Goal: Task Accomplishment & Management: Manage account settings

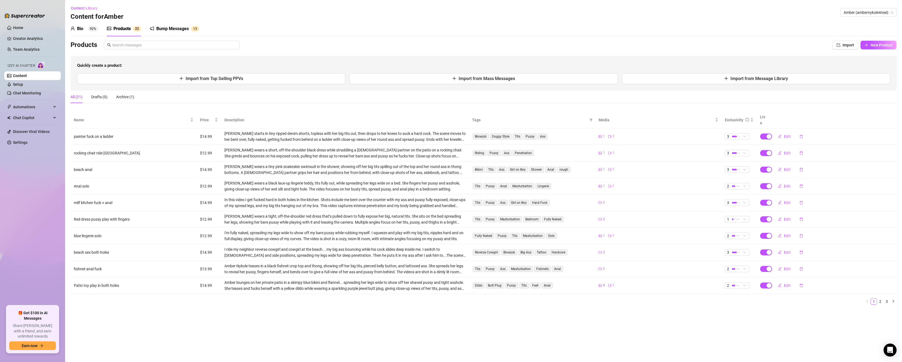
drag, startPoint x: 2, startPoint y: 294, endPoint x: 29, endPoint y: 274, distance: 33.2
click at [8, 289] on aside "Home Creator Analytics Team Analytics Izzy AI Chatter Content Setup Chat Monito…" at bounding box center [32, 181] width 65 height 362
click at [271, 121] on th "Description" at bounding box center [345, 120] width 248 height 17
click at [24, 41] on link "Creator Analytics" at bounding box center [34, 38] width 43 height 9
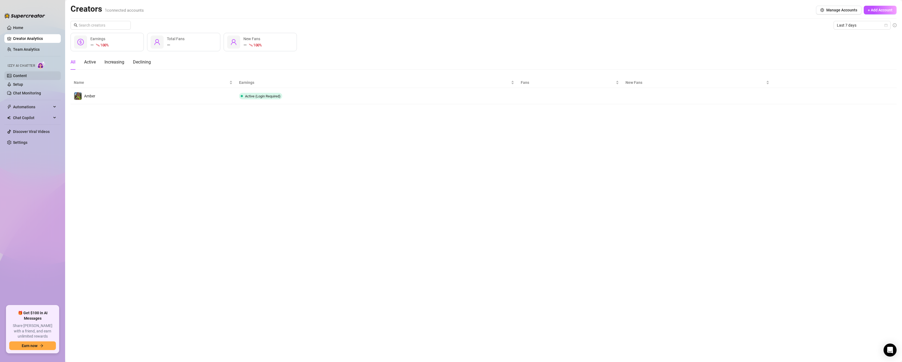
click at [23, 77] on link "Content" at bounding box center [20, 76] width 14 height 4
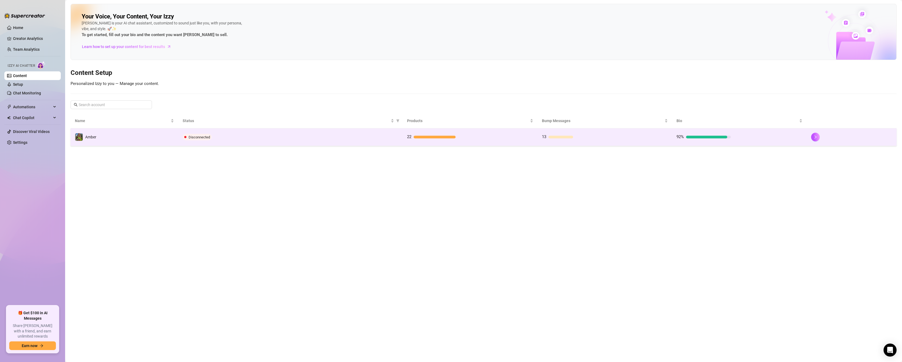
click at [200, 136] on span "Disconnected" at bounding box center [199, 137] width 21 height 4
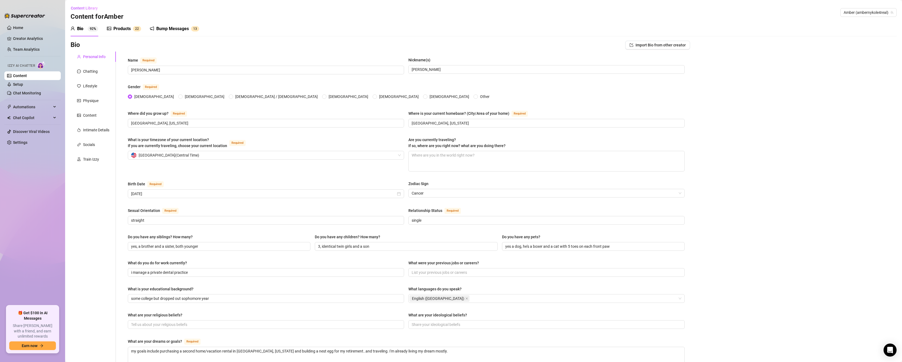
drag, startPoint x: 124, startPoint y: 33, endPoint x: 129, endPoint y: 32, distance: 5.2
click at [125, 32] on div "Products 2 2" at bounding box center [124, 28] width 34 height 15
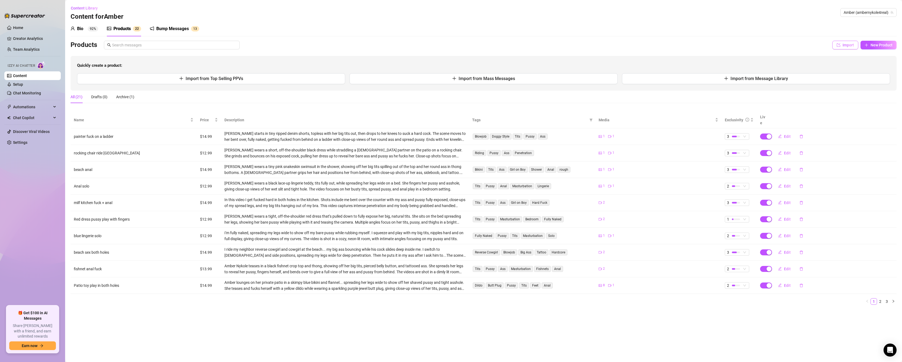
click at [839, 46] on icon "import" at bounding box center [839, 45] width 4 height 4
type textarea "Type your message here..."
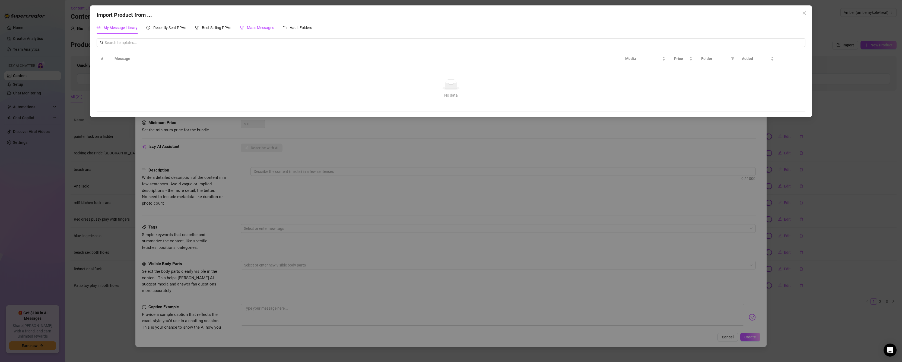
click at [270, 27] on span "Mass Messages" at bounding box center [260, 28] width 27 height 4
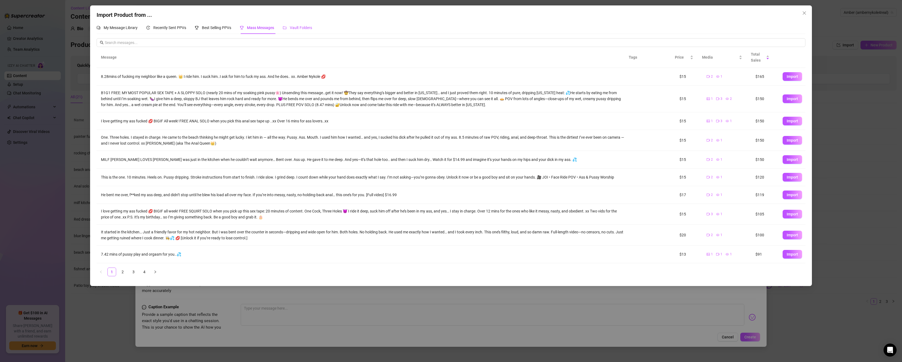
click at [308, 29] on span "Vault Folders" at bounding box center [301, 28] width 22 height 4
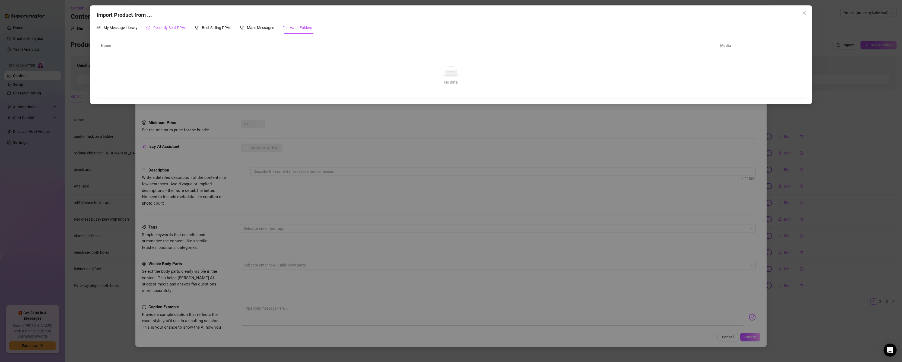
click at [167, 26] on span "Recently Sent PPVs" at bounding box center [169, 28] width 33 height 4
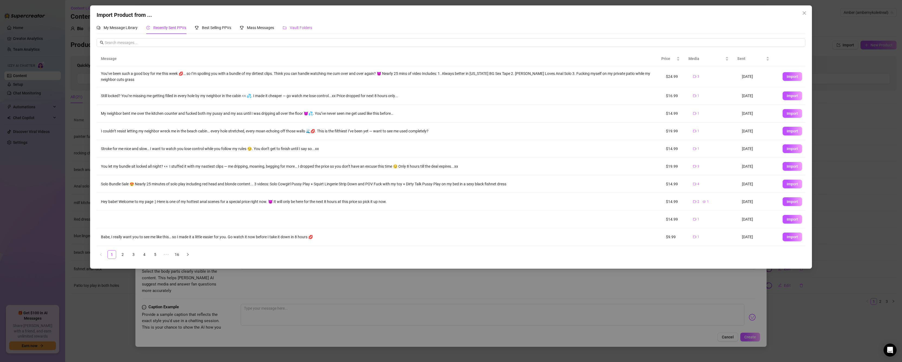
click at [300, 26] on span "Vault Folders" at bounding box center [301, 28] width 22 height 4
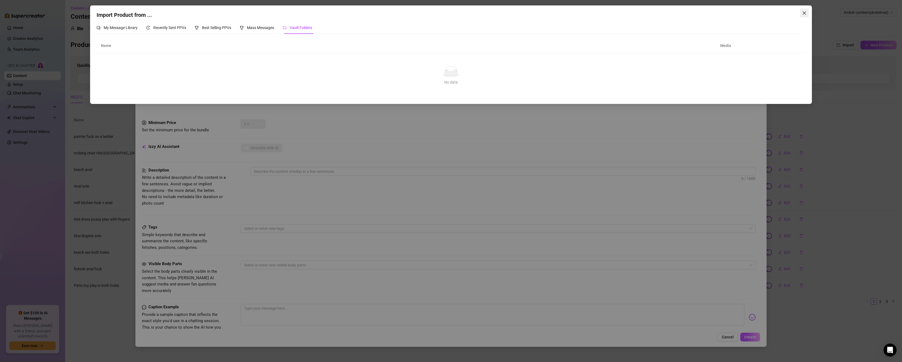
click at [805, 9] on button "Close" at bounding box center [804, 13] width 9 height 9
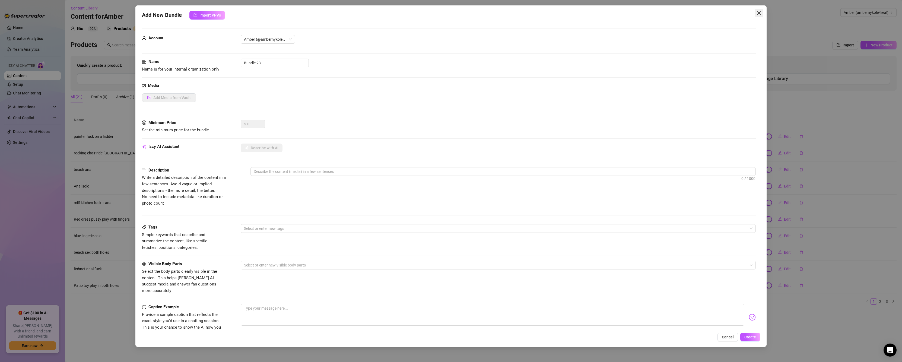
click at [760, 12] on icon "close" at bounding box center [759, 13] width 4 height 4
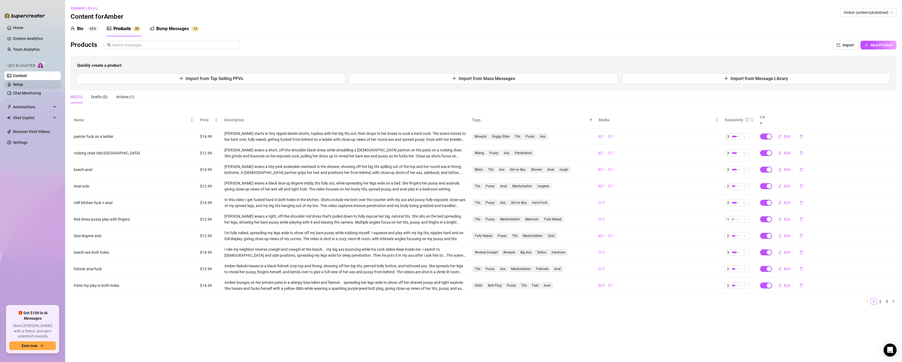
click at [23, 86] on link "Setup" at bounding box center [18, 84] width 10 height 4
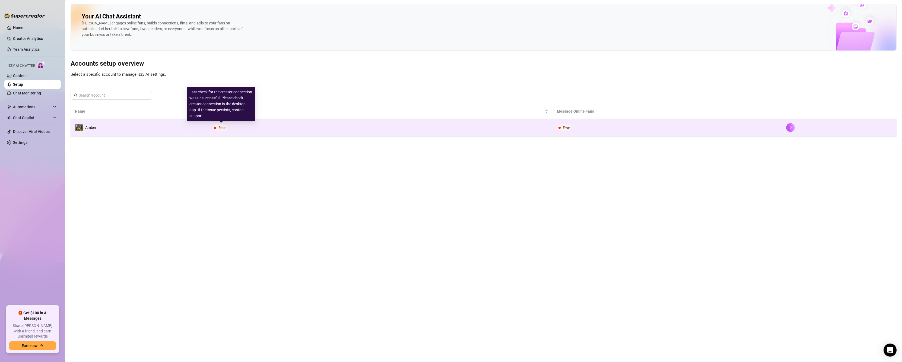
click at [227, 126] on span "Error" at bounding box center [219, 127] width 15 height 7
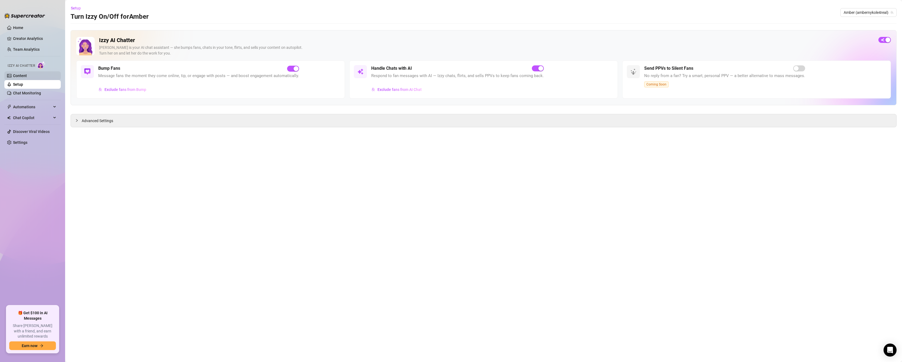
click at [26, 77] on link "Content" at bounding box center [20, 76] width 14 height 4
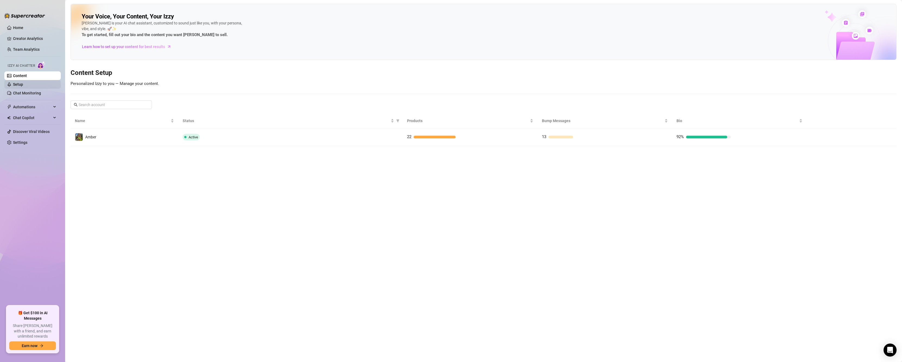
click at [23, 87] on link "Setup" at bounding box center [18, 84] width 10 height 4
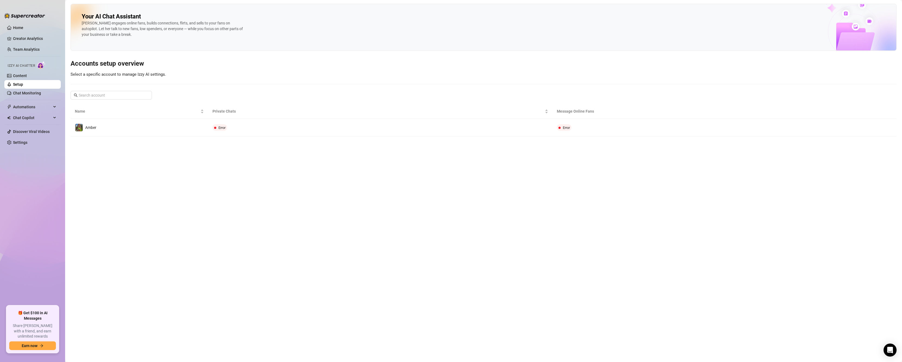
click at [571, 111] on th "Message Online Fans" at bounding box center [667, 111] width 230 height 15
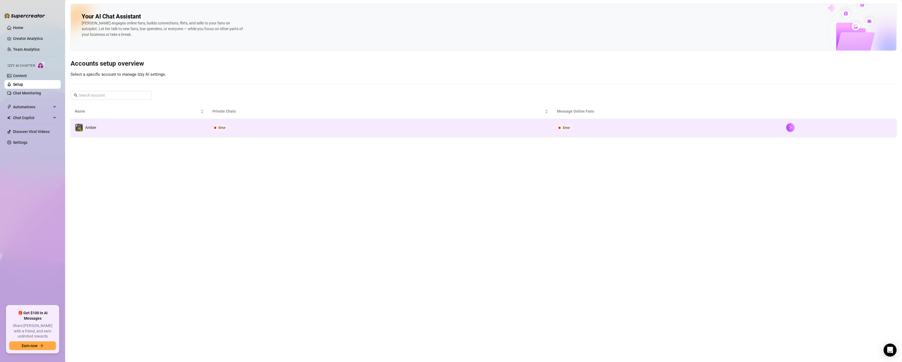
click at [557, 126] on span "Error" at bounding box center [564, 127] width 15 height 7
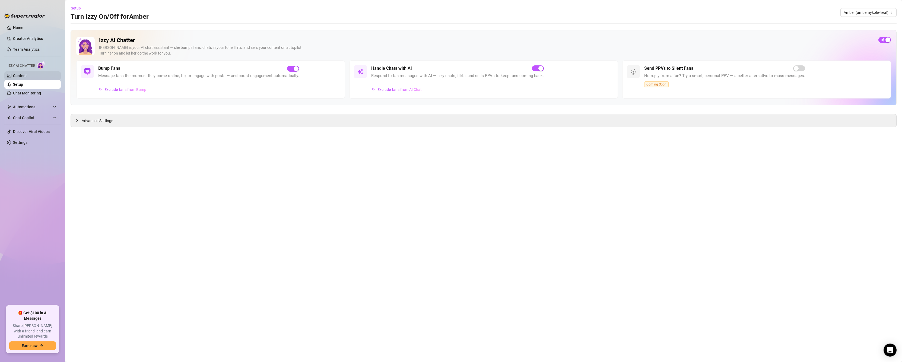
click at [27, 76] on link "Content" at bounding box center [20, 76] width 14 height 4
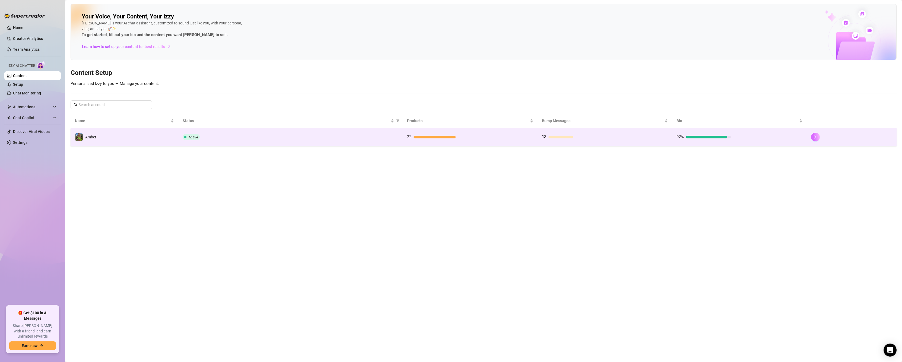
click at [817, 135] on icon "right" at bounding box center [815, 137] width 4 height 4
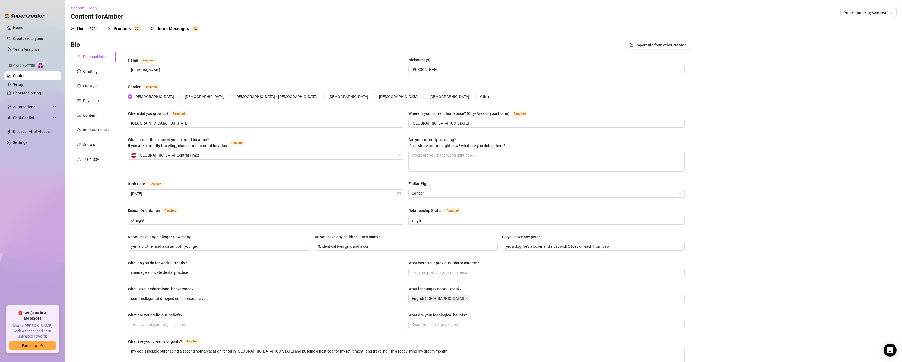
click at [130, 30] on div "Products" at bounding box center [121, 29] width 17 height 7
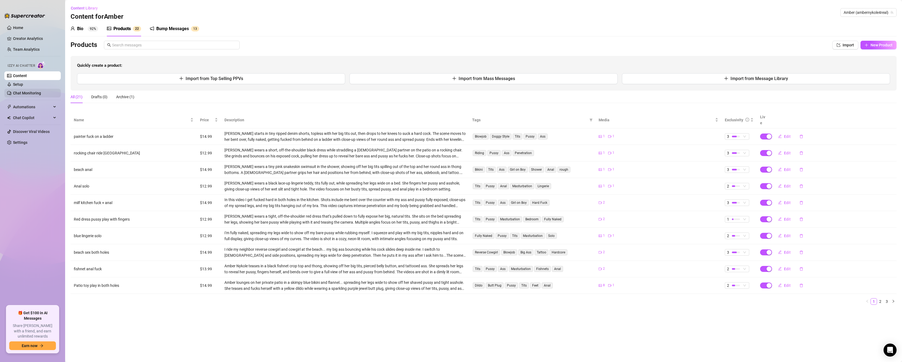
click at [40, 91] on link "Chat Monitoring" at bounding box center [27, 93] width 28 height 4
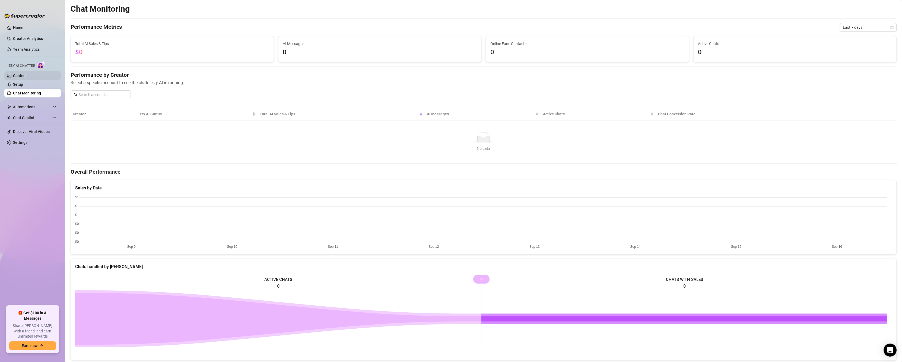
click at [27, 74] on link "Content" at bounding box center [20, 76] width 14 height 4
